Goal: Task Accomplishment & Management: Use online tool/utility

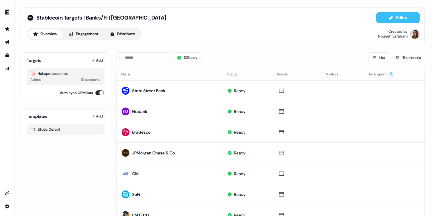
click at [398, 14] on button "Editor" at bounding box center [397, 17] width 43 height 11
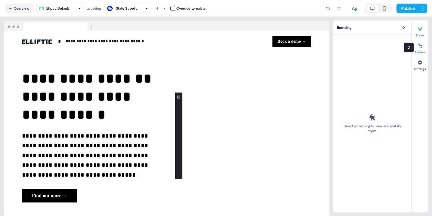
click at [419, 50] on button "Layers" at bounding box center [419, 47] width 17 height 13
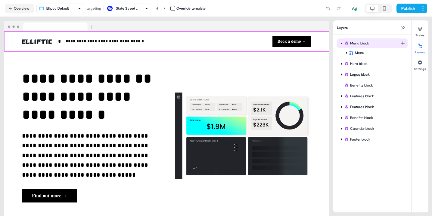
click at [341, 43] on icon at bounding box center [342, 43] width 2 height 1
click at [403, 43] on html "**********" at bounding box center [216, 108] width 432 height 216
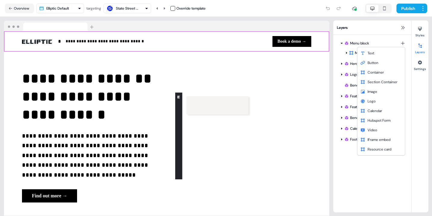
click at [353, 203] on html "**********" at bounding box center [216, 108] width 432 height 216
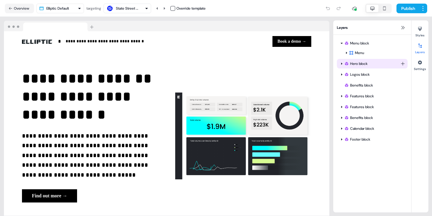
click at [351, 66] on div "Hero block" at bounding box center [372, 64] width 56 height 6
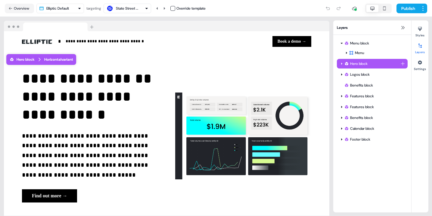
scroll to position [13, 0]
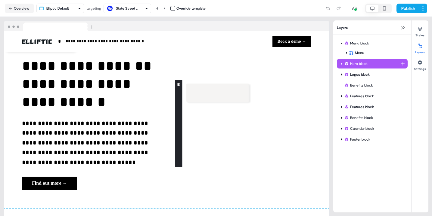
click at [349, 64] on div "Hero block" at bounding box center [372, 64] width 56 height 6
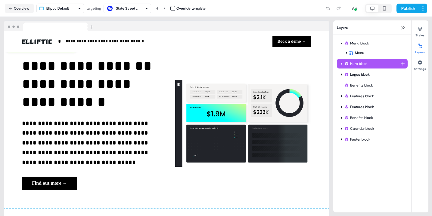
click at [349, 64] on div "Hero block" at bounding box center [372, 64] width 56 height 6
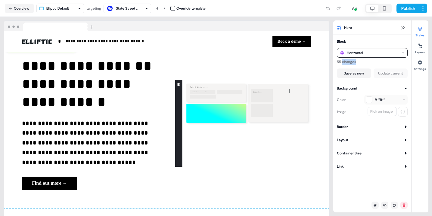
click at [367, 57] on div "Horizontal" at bounding box center [372, 53] width 71 height 10
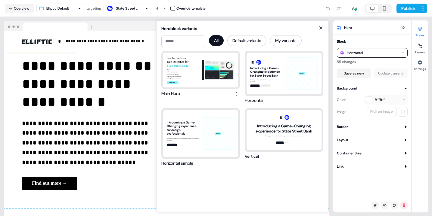
click at [367, 33] on div "Hero" at bounding box center [372, 27] width 78 height 14
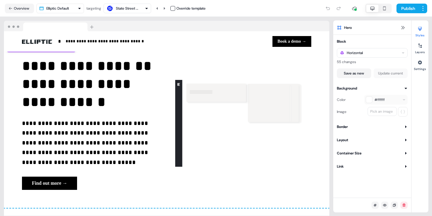
click at [344, 164] on div "Link" at bounding box center [340, 167] width 7 height 6
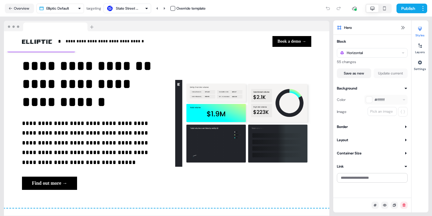
click at [344, 164] on div "Link" at bounding box center [340, 167] width 7 height 6
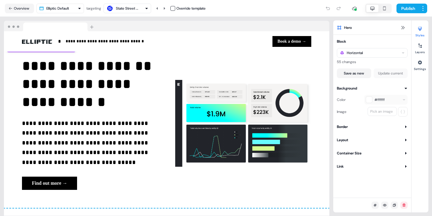
click at [344, 157] on div "Block Horizontal 55 changes Save as new Update current Background Color #ffffff…" at bounding box center [372, 104] width 78 height 131
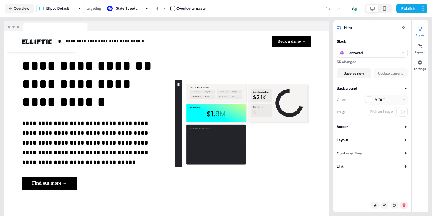
click at [343, 153] on div "Container Size" at bounding box center [349, 153] width 25 height 6
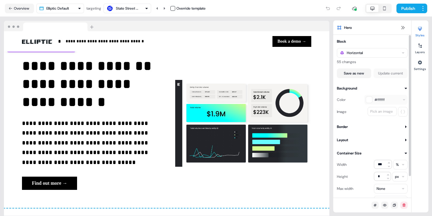
click at [343, 153] on div "Container Size" at bounding box center [349, 153] width 25 height 6
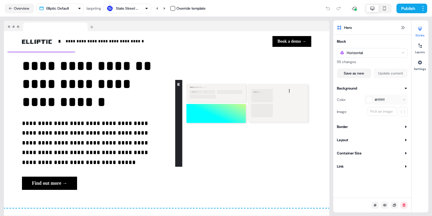
click at [342, 141] on div "Layout" at bounding box center [342, 140] width 11 height 6
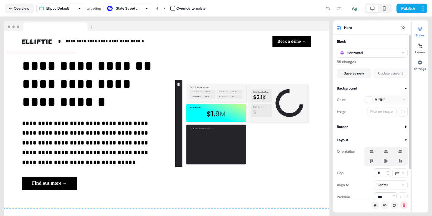
click at [342, 141] on div "Layout" at bounding box center [342, 140] width 11 height 6
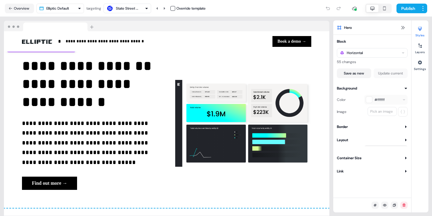
click at [342, 126] on div "Border" at bounding box center [342, 127] width 11 height 6
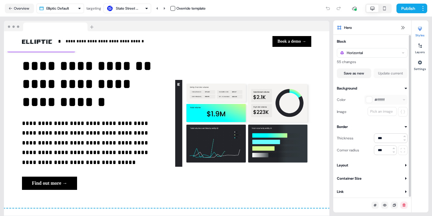
click at [342, 126] on div "Border" at bounding box center [342, 127] width 11 height 6
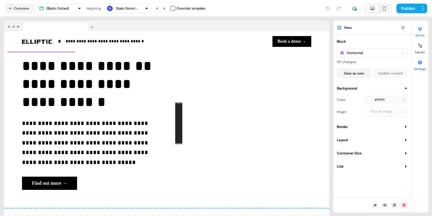
click at [422, 63] on icon at bounding box center [419, 62] width 5 height 5
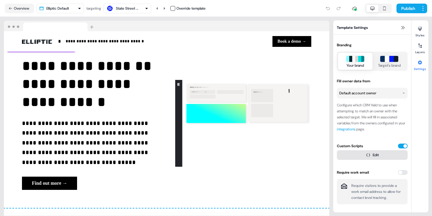
click at [368, 154] on icon "button" at bounding box center [368, 155] width 4 height 4
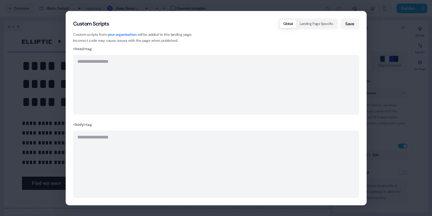
click at [382, 61] on div "**********" at bounding box center [216, 108] width 432 height 216
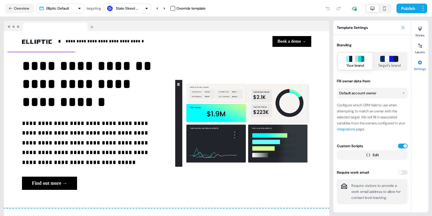
click at [401, 27] on icon at bounding box center [402, 27] width 5 height 5
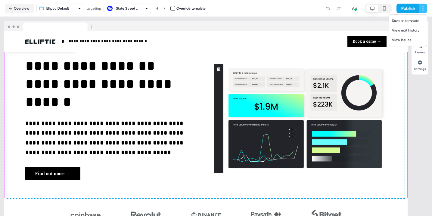
click at [424, 7] on html "**********" at bounding box center [216, 108] width 432 height 216
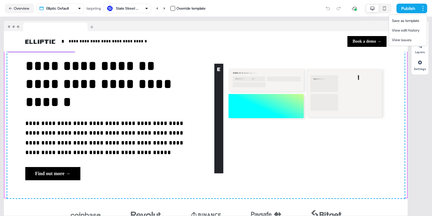
click at [341, 25] on html "**********" at bounding box center [216, 108] width 432 height 216
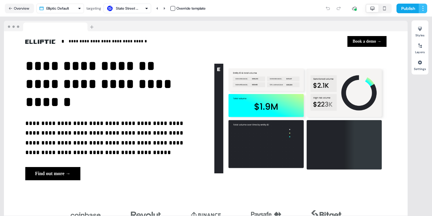
click at [423, 6] on html "**********" at bounding box center [216, 108] width 432 height 216
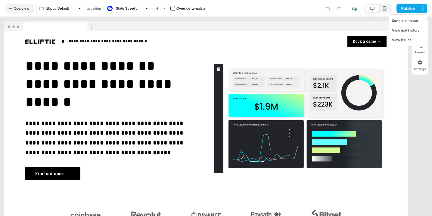
click at [356, 10] on html "**********" at bounding box center [216, 108] width 432 height 216
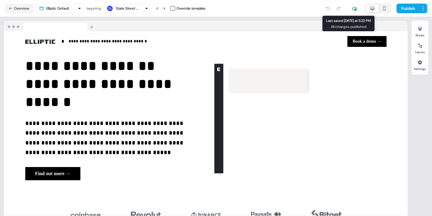
click at [351, 9] on div at bounding box center [354, 8] width 12 height 12
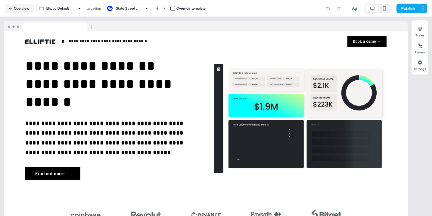
click at [354, 9] on div at bounding box center [355, 9] width 2 height 2
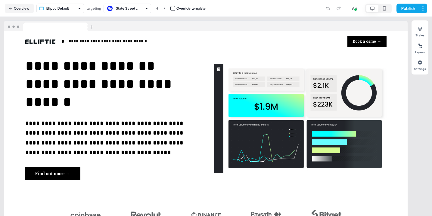
click at [424, 72] on div "Styles Layers Settings" at bounding box center [419, 47] width 17 height 54
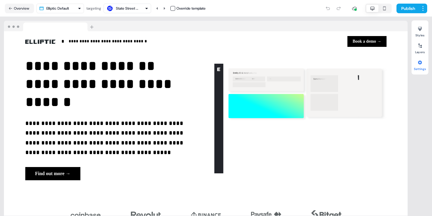
click at [422, 69] on button "Settings" at bounding box center [419, 64] width 17 height 13
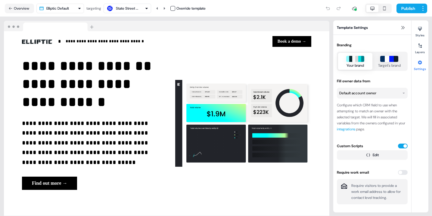
click at [422, 69] on button "Settings" at bounding box center [419, 64] width 17 height 13
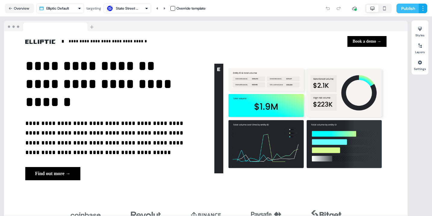
click at [402, 9] on button "Publish" at bounding box center [407, 9] width 22 height 10
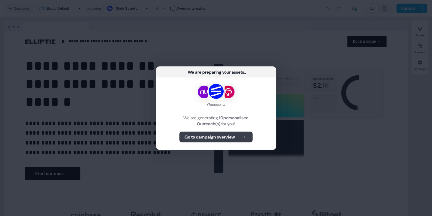
click at [242, 136] on icon at bounding box center [243, 137] width 7 height 4
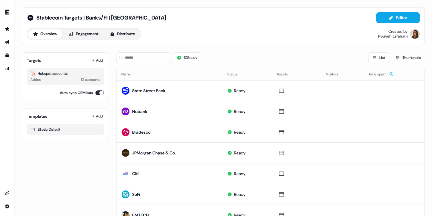
click at [70, 80] on div "Added 10 accounts" at bounding box center [65, 80] width 70 height 6
click at [92, 80] on div "10 accounts" at bounding box center [91, 80] width 20 height 6
click at [41, 75] on div "Hubspot accounts" at bounding box center [65, 74] width 70 height 6
click at [122, 36] on button "Distribute" at bounding box center [122, 34] width 35 height 10
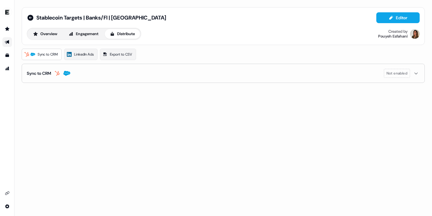
click at [387, 70] on span "Not enabled" at bounding box center [396, 73] width 21 height 6
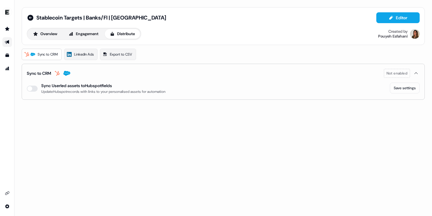
click at [98, 87] on div "Sync Userled assets to Hubspot fields" at bounding box center [76, 86] width 71 height 6
click at [29, 87] on button "enable-crm-asset-sync" at bounding box center [32, 89] width 11 height 6
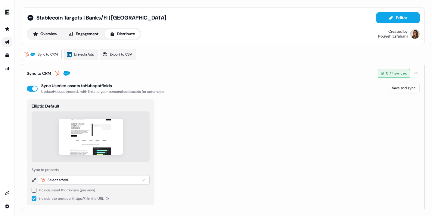
scroll to position [2, 0]
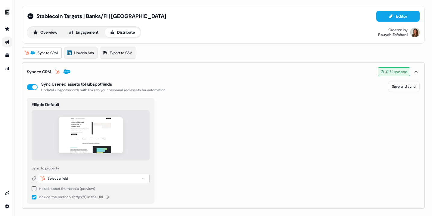
click at [34, 198] on button "button" at bounding box center [34, 197] width 5 height 5
click at [34, 191] on button "button" at bounding box center [34, 189] width 5 height 5
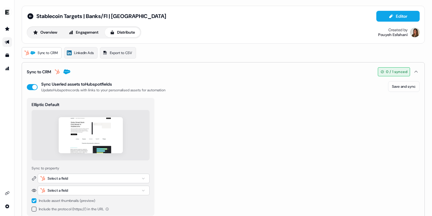
scroll to position [14, 0]
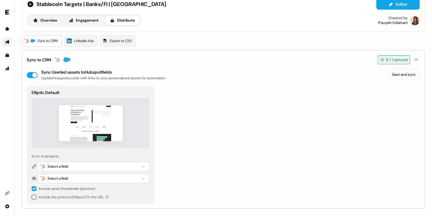
click at [35, 189] on button "button" at bounding box center [34, 189] width 5 height 5
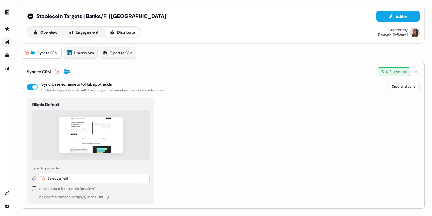
scroll to position [2, 0]
click at [35, 189] on button "button" at bounding box center [34, 189] width 5 height 5
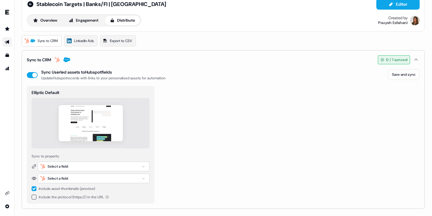
click at [35, 189] on button "button" at bounding box center [34, 189] width 5 height 5
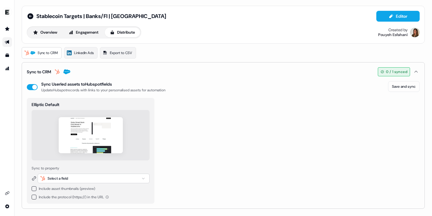
click at [35, 189] on button "button" at bounding box center [34, 189] width 5 height 5
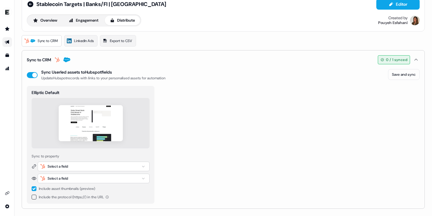
click at [59, 169] on div "Select a field" at bounding box center [58, 167] width 20 height 6
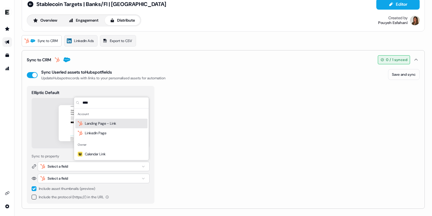
type input "****"
click at [119, 122] on div "Landing Page - Link" at bounding box center [111, 124] width 72 height 10
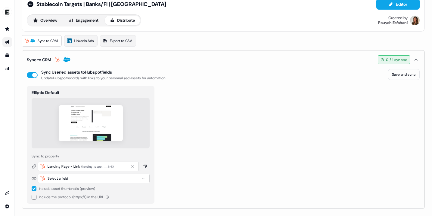
click at [78, 176] on div "Select a field" at bounding box center [94, 179] width 112 height 10
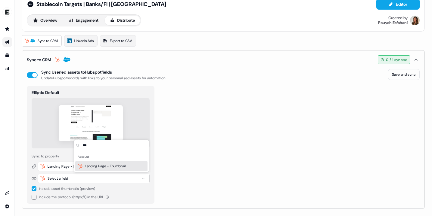
type input "***"
click at [97, 167] on span "Landing Page - Thumbnail" at bounding box center [105, 166] width 41 height 6
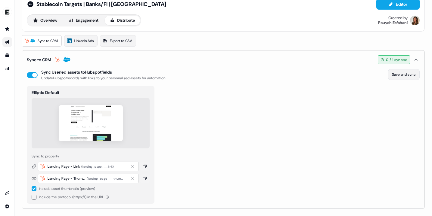
click at [403, 73] on button "Save and sync" at bounding box center [404, 74] width 32 height 11
